Goal: Check status: Check status

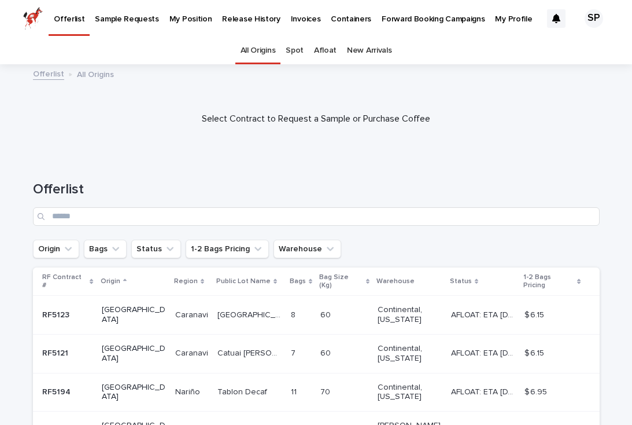
click at [184, 24] on link "My Position" at bounding box center [190, 18] width 53 height 36
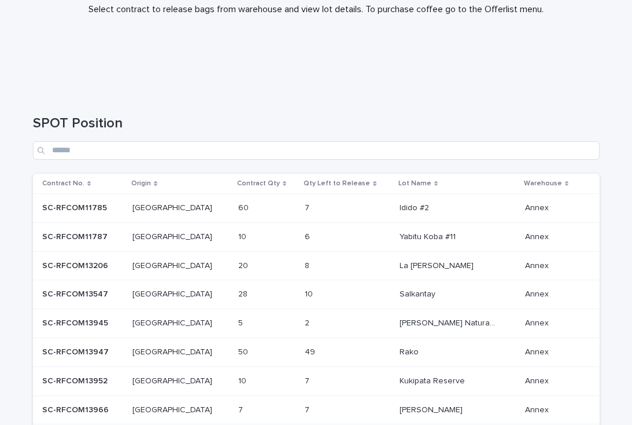
scroll to position [154, 0]
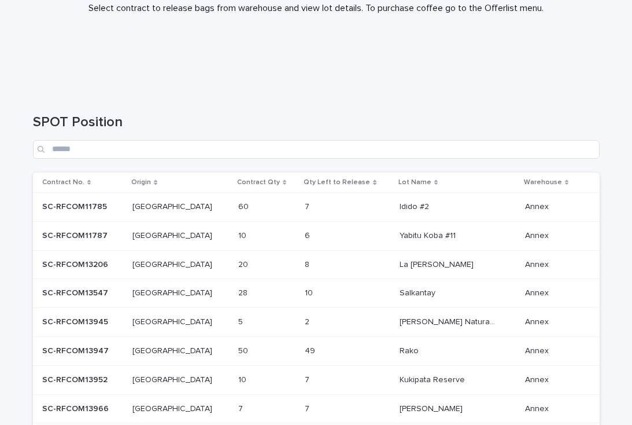
click at [238, 236] on p at bounding box center [262, 236] width 48 height 10
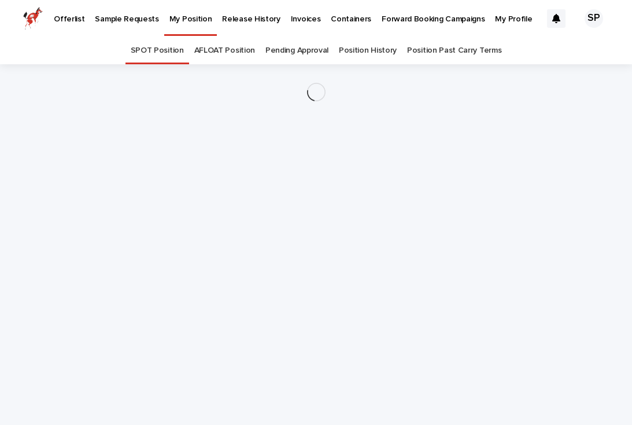
scroll to position [30, 0]
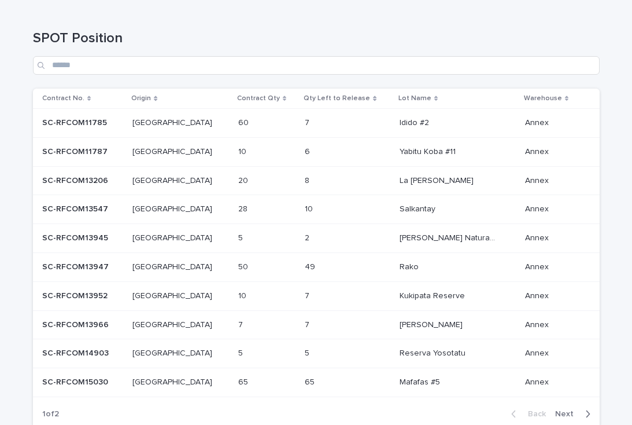
scroll to position [238, 0]
click at [177, 262] on p at bounding box center [181, 267] width 97 height 10
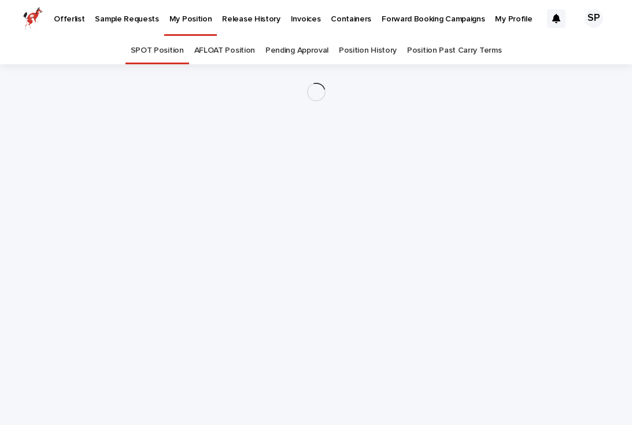
scroll to position [30, 0]
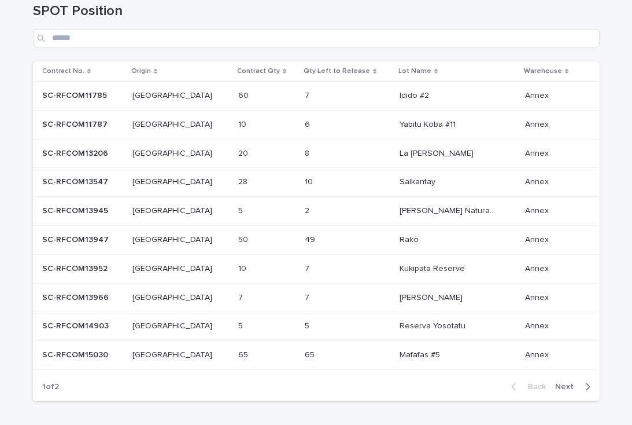
scroll to position [265, 0]
click at [124, 149] on p at bounding box center [83, 154] width 82 height 10
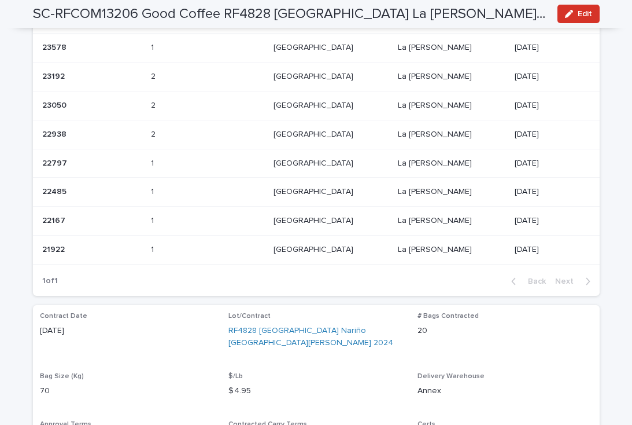
scroll to position [429, 0]
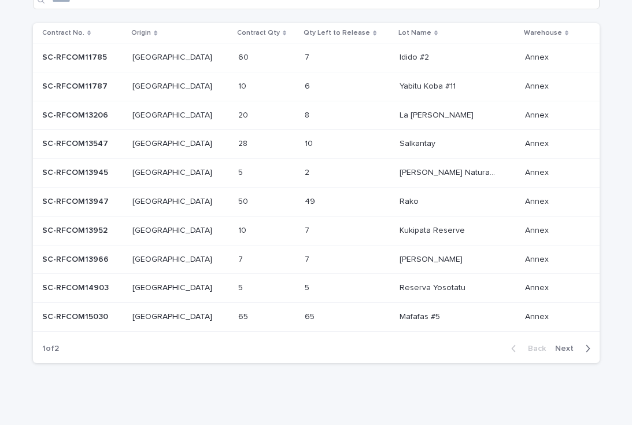
scroll to position [303, 0]
click at [128, 252] on td "SC-RFCOM13966 SC-RFCOM13966" at bounding box center [80, 259] width 95 height 29
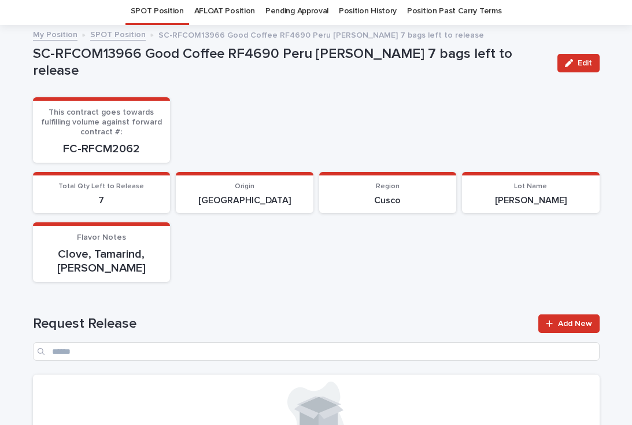
scroll to position [12, 0]
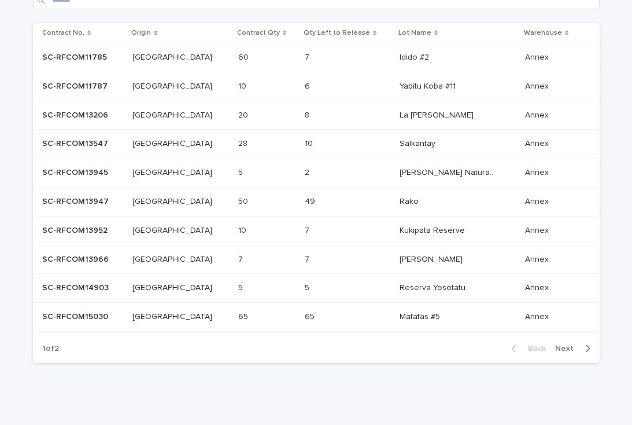
scroll to position [303, 0]
click at [577, 345] on span "Next" at bounding box center [568, 349] width 25 height 8
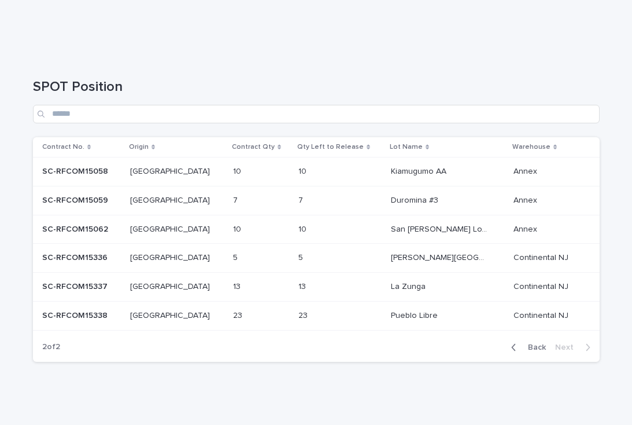
scroll to position [189, 0]
click at [537, 343] on span "Back" at bounding box center [533, 347] width 25 height 8
